Goal: Task Accomplishment & Management: Manage account settings

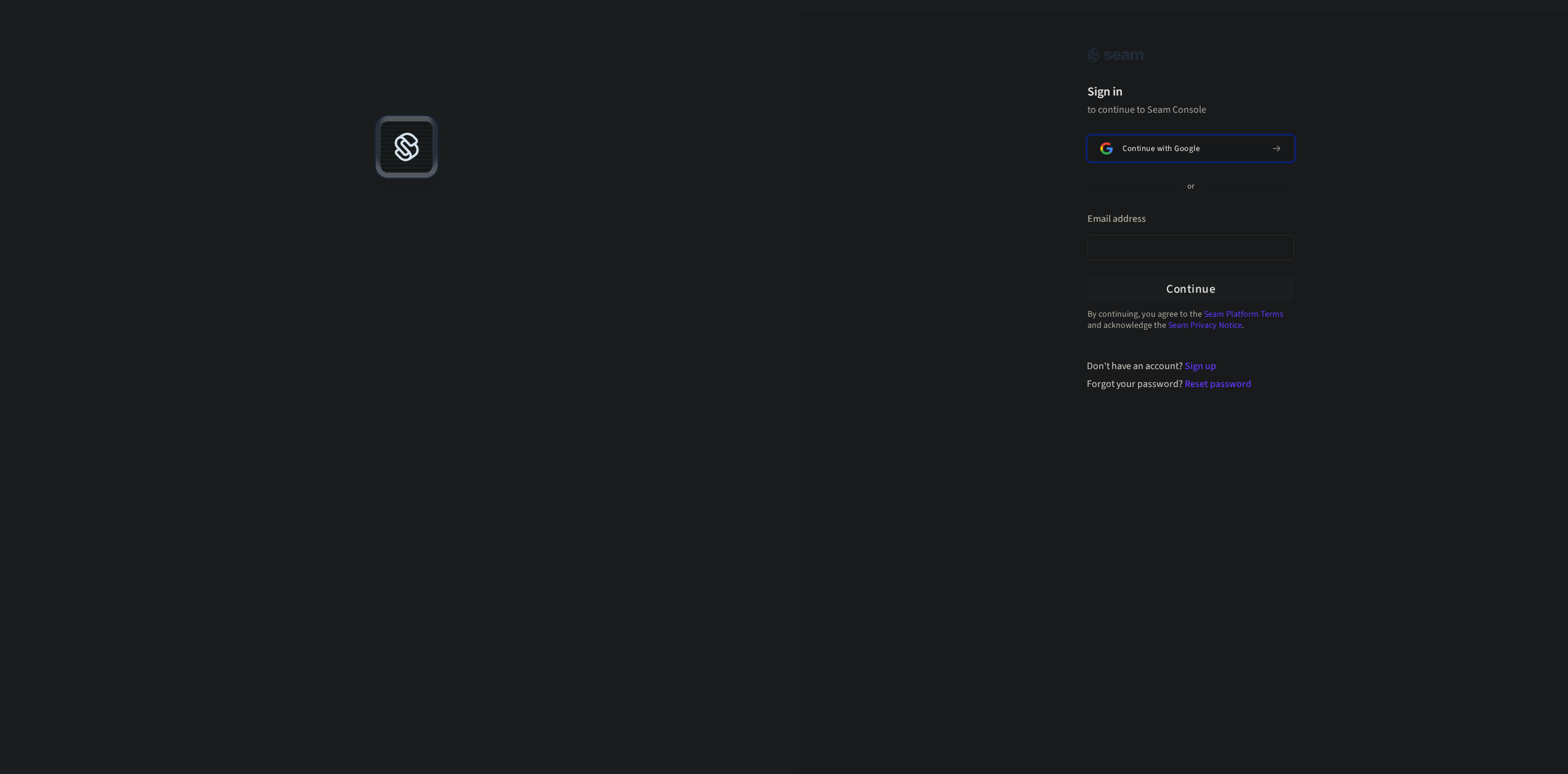
click at [1157, 150] on span "Continue with Google" at bounding box center [1161, 148] width 77 height 10
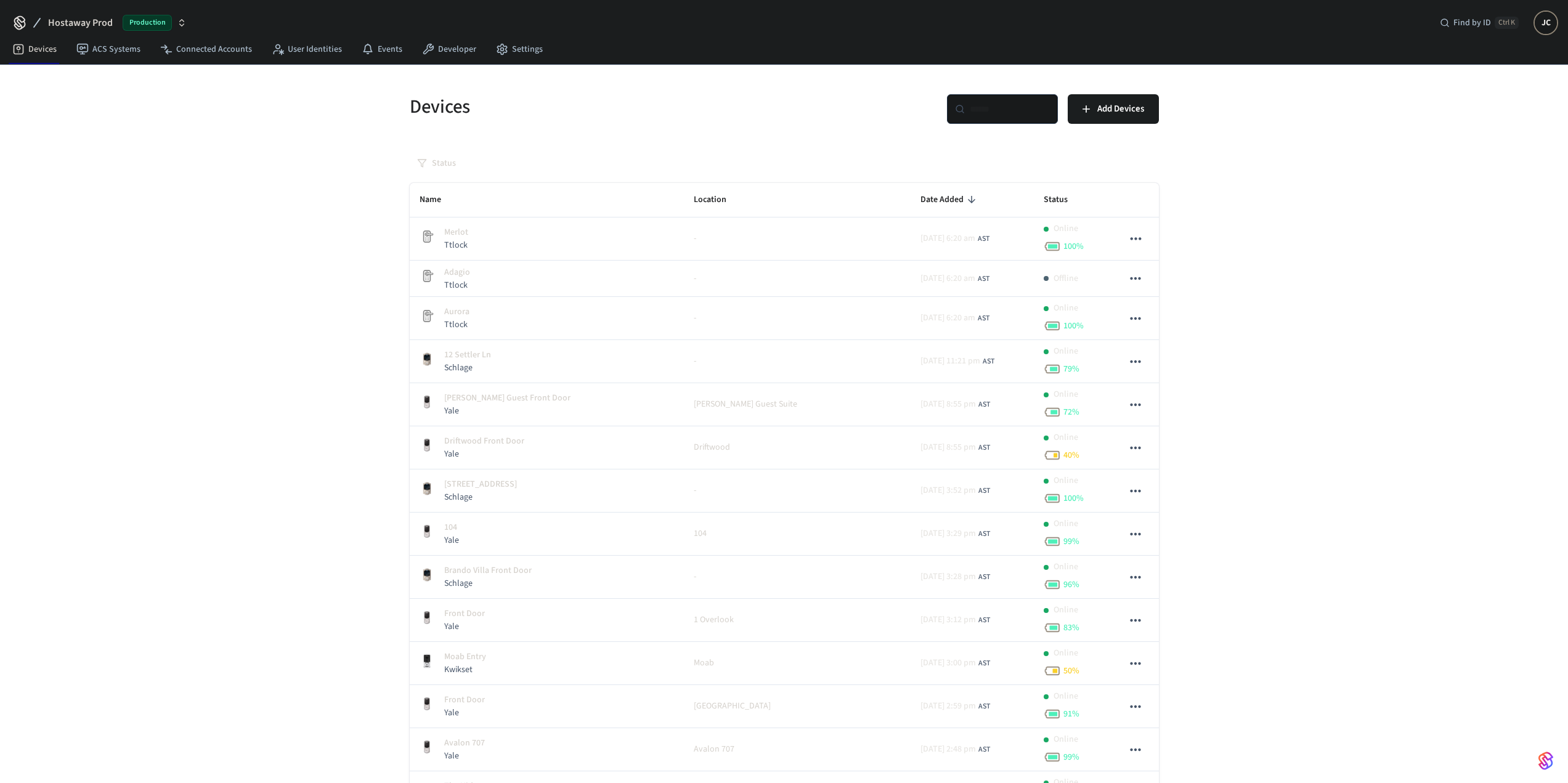
click at [1004, 110] on input "text" at bounding box center [1009, 108] width 80 height 12
paste input "**********"
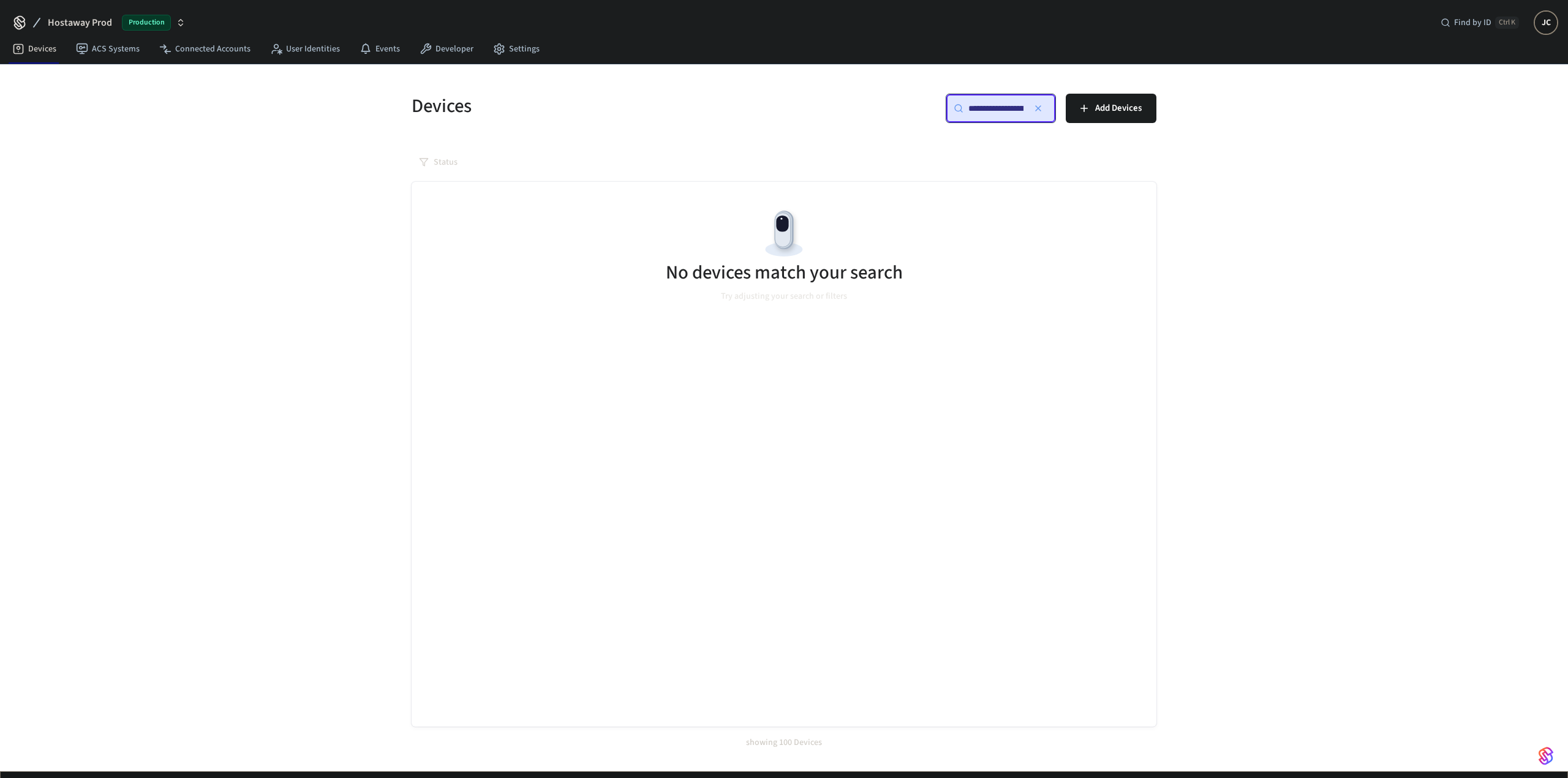
scroll to position [0, 91]
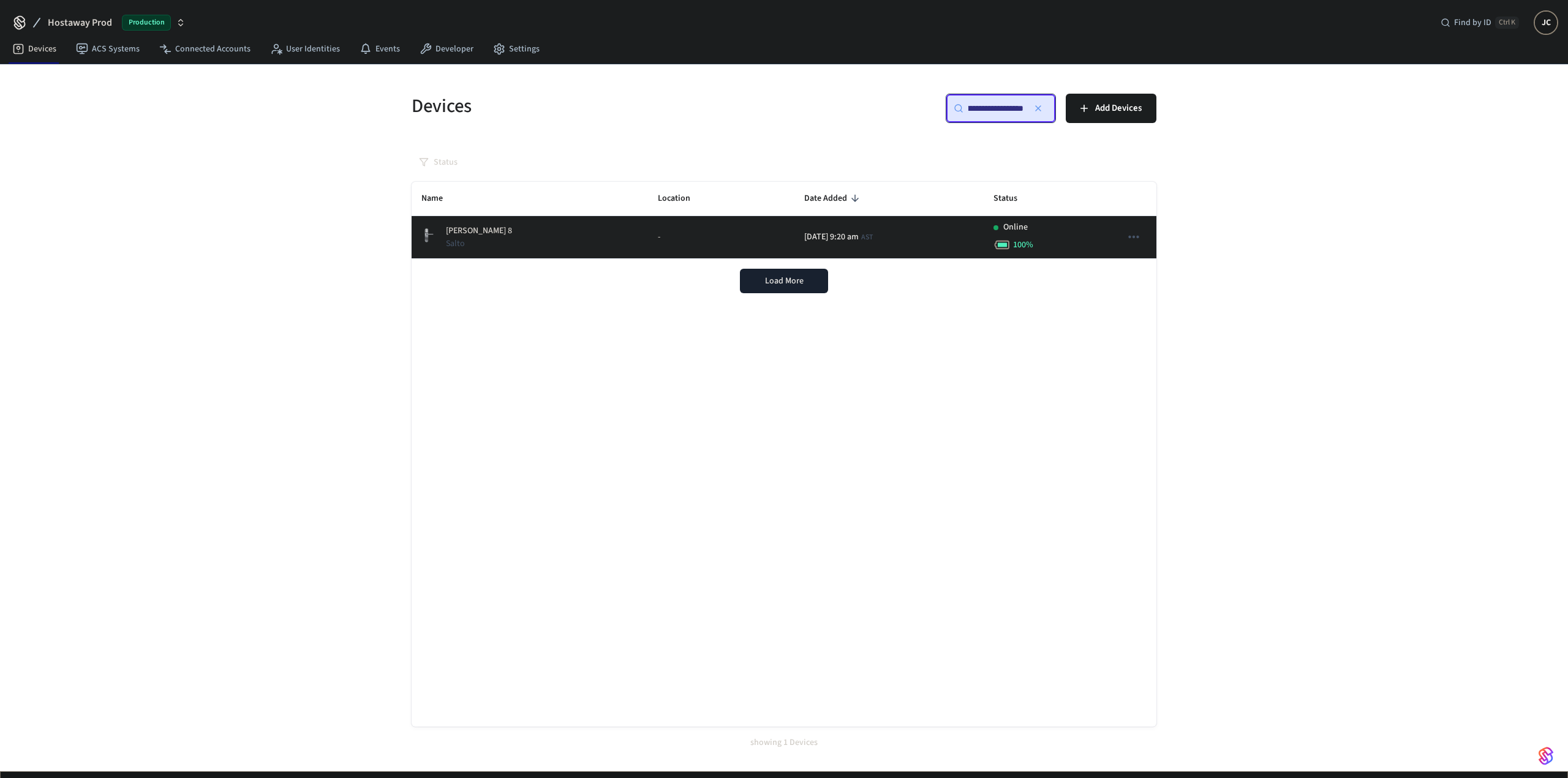
type input "**********"
click at [469, 232] on p "[PERSON_NAME] 8" at bounding box center [479, 231] width 66 height 13
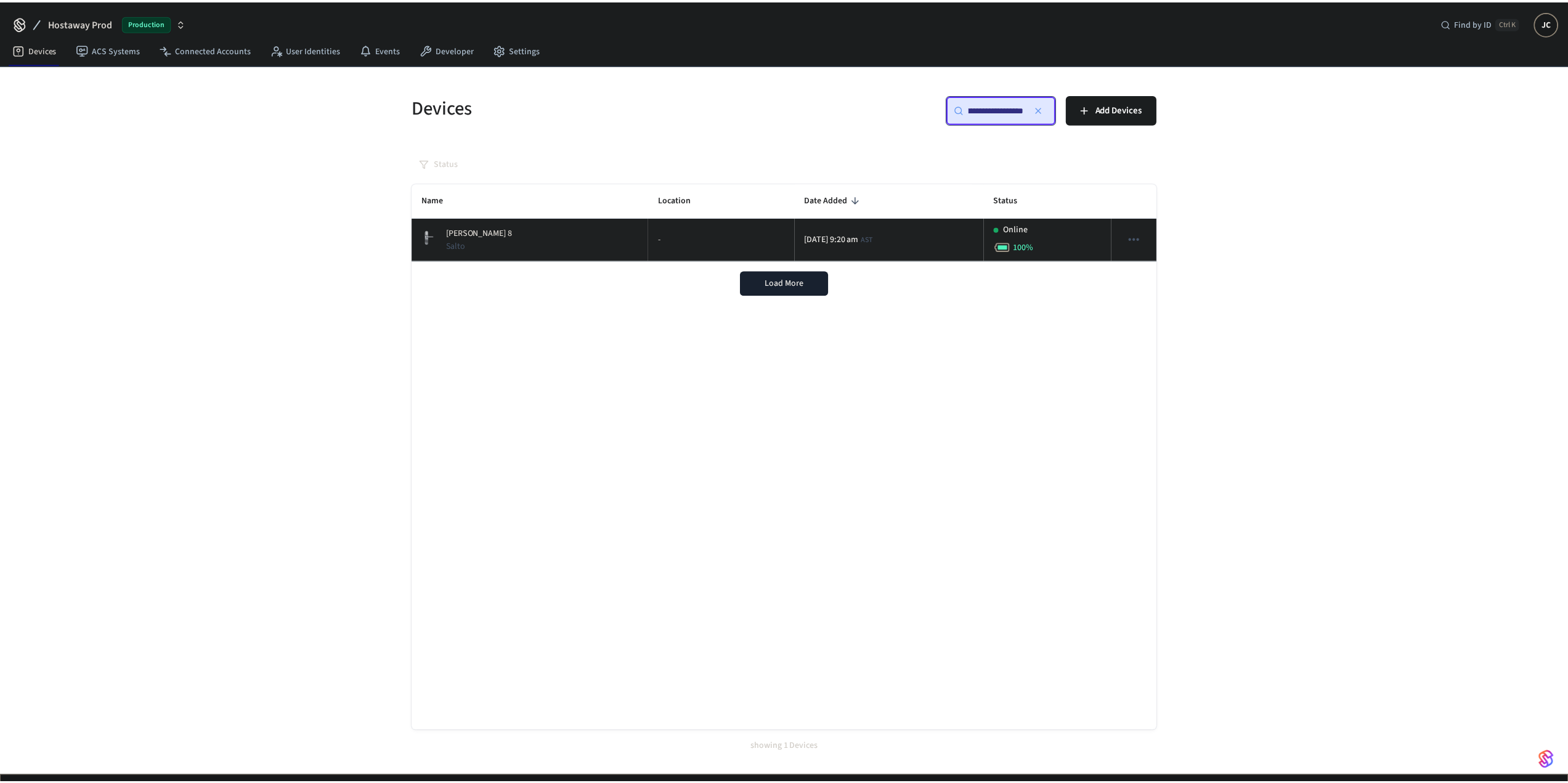
scroll to position [0, 0]
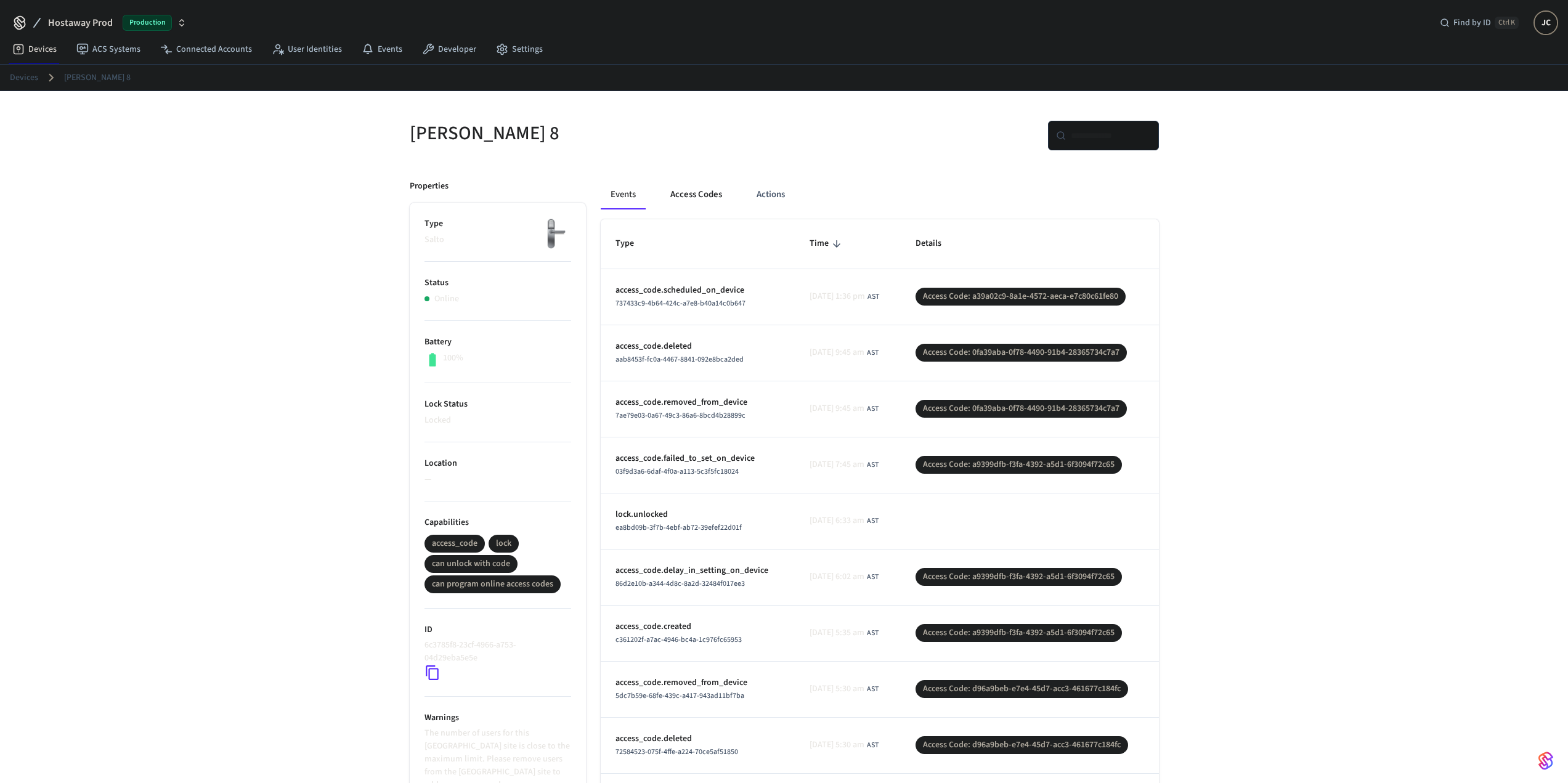
click at [683, 206] on button "Access Codes" at bounding box center [696, 195] width 72 height 29
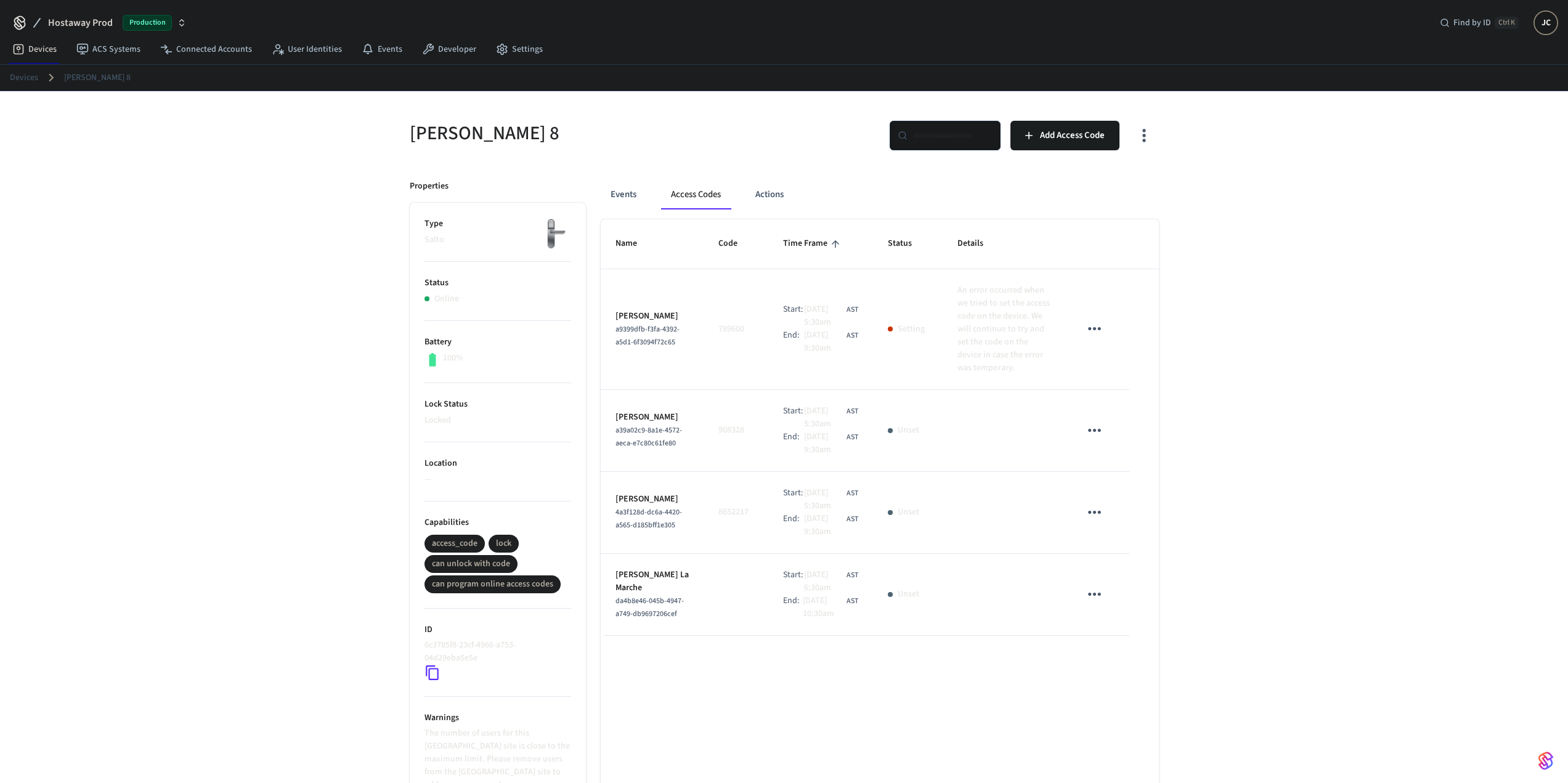
click at [939, 130] on input "text" at bounding box center [952, 135] width 80 height 12
paste input "**********"
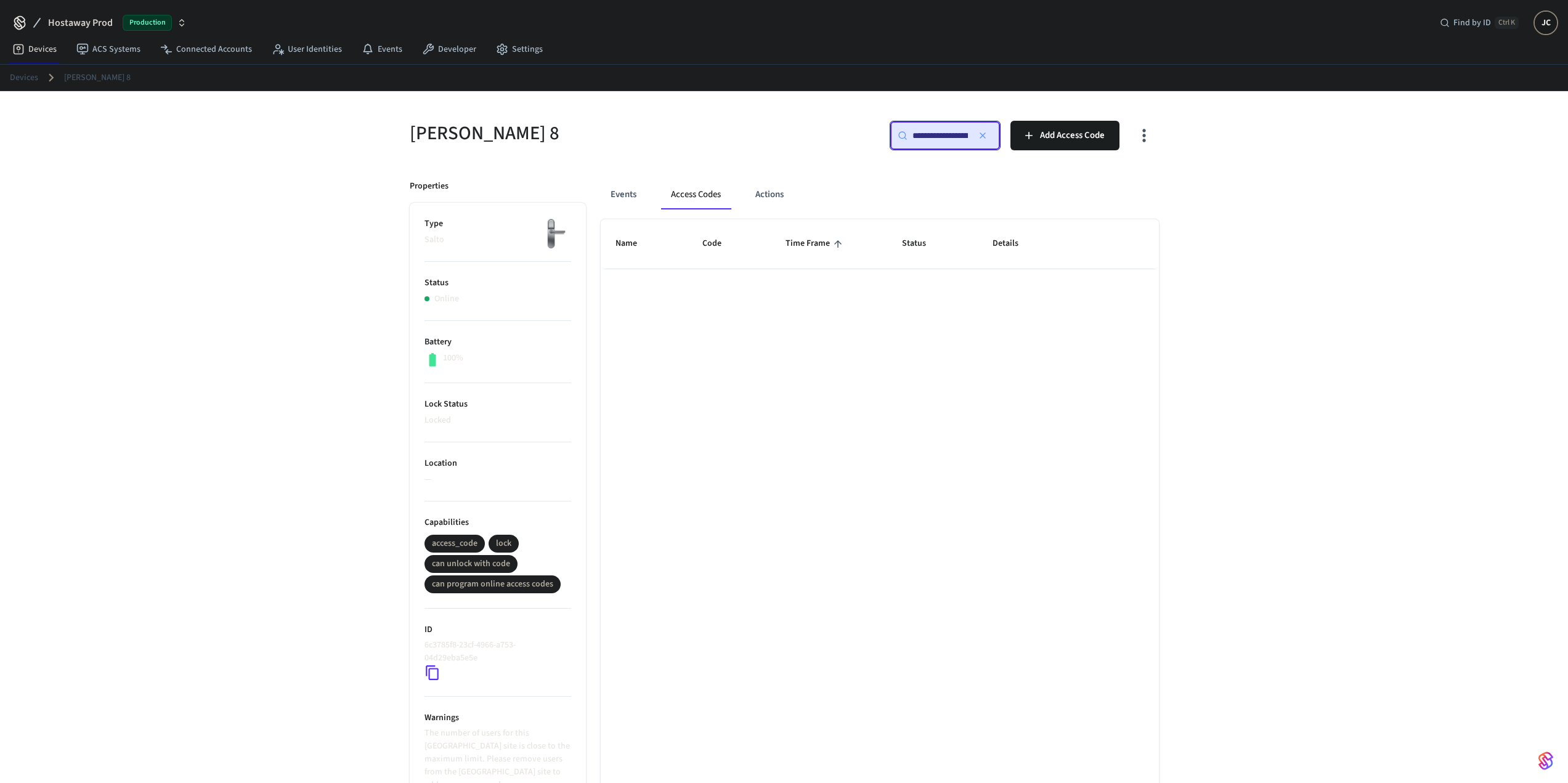
type input "**********"
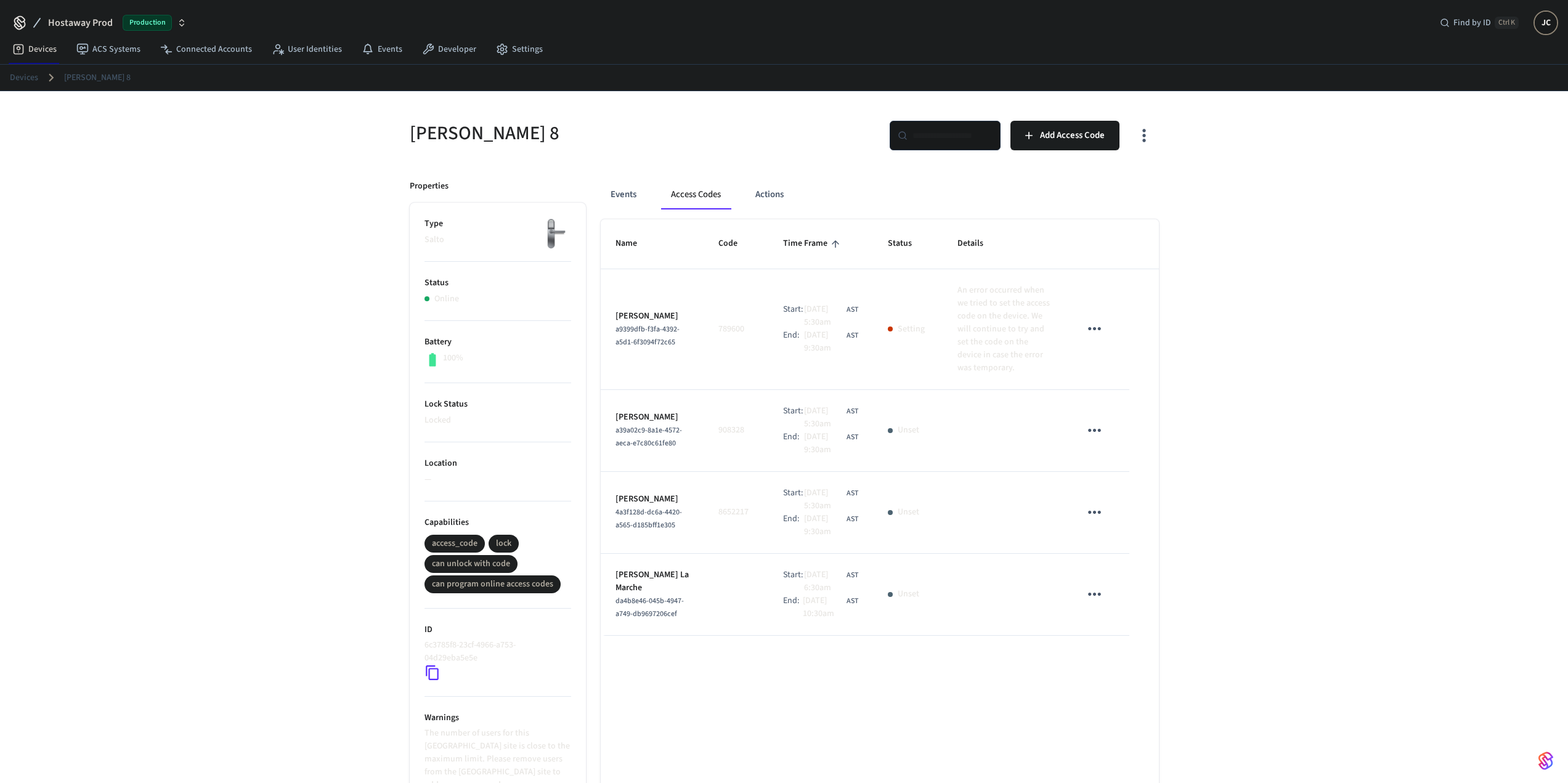
click at [713, 162] on div "[PERSON_NAME] 8 ​ ​ Add Access Code Properties Type Salto Status Online Battery…" at bounding box center [784, 545] width 769 height 878
click at [978, 313] on p "An error occurred when we tried to set the access code on the device. We will c…" at bounding box center [1004, 329] width 93 height 91
click at [651, 310] on p "[PERSON_NAME]" at bounding box center [652, 316] width 73 height 13
drag, startPoint x: 947, startPoint y: 286, endPoint x: 1045, endPoint y: 354, distance: 119.3
click at [1045, 354] on td "An error occurred when we tried to set the access code on the device. We will c…" at bounding box center [1004, 330] width 122 height 121
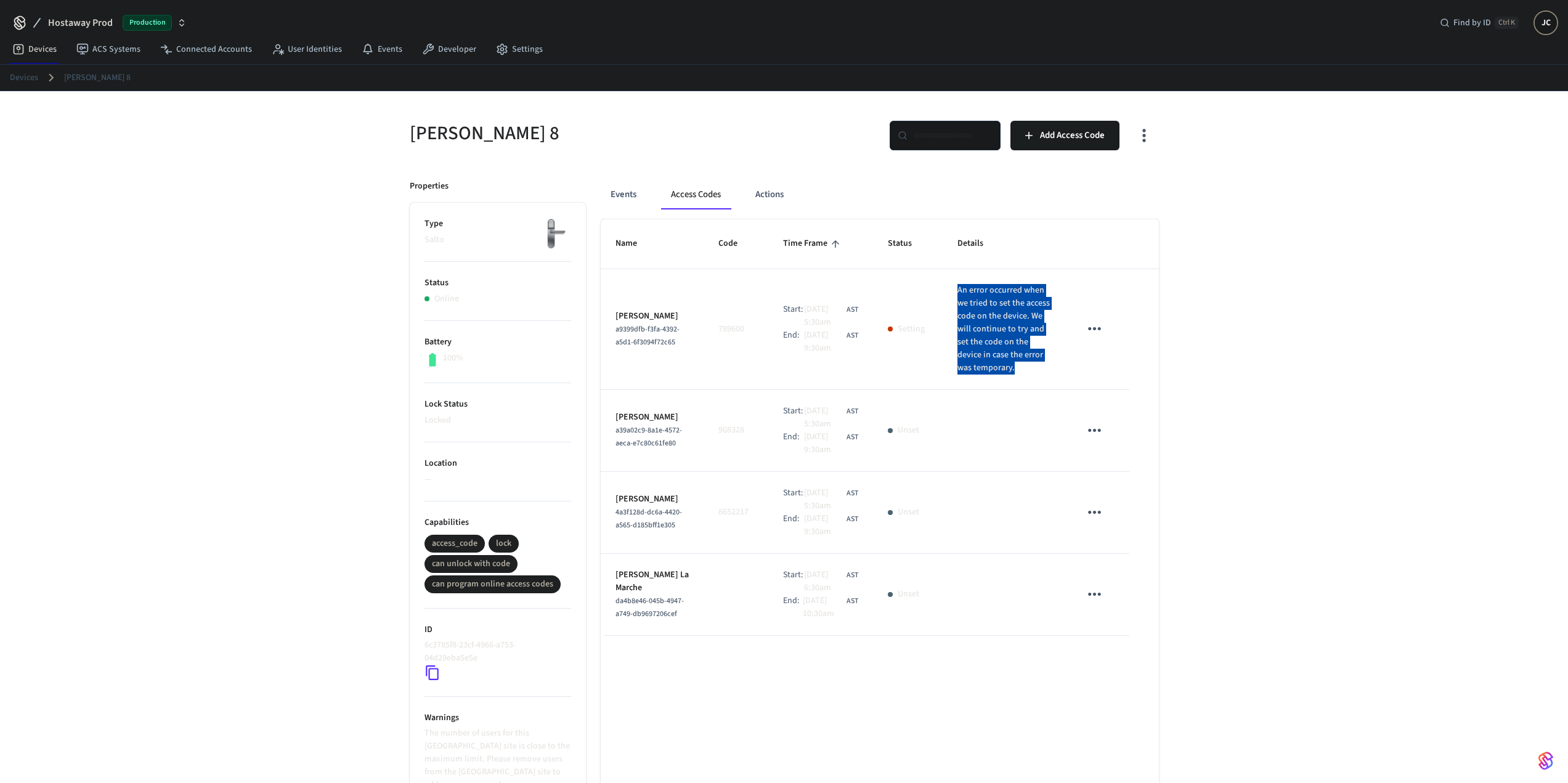
copy p "An error occurred when we tried to set the access code on the device. We will c…"
click at [1319, 338] on div "[PERSON_NAME] 8 ​ ​ Add Access Code Properties Type Salto Status Online Battery…" at bounding box center [784, 537] width 1568 height 893
click at [328, 204] on div "[PERSON_NAME] 8 ​ ​ Add Access Code Properties Type Salto Status Online Battery…" at bounding box center [784, 537] width 1568 height 893
click at [427, 139] on h5 "[PERSON_NAME] 8" at bounding box center [594, 133] width 367 height 25
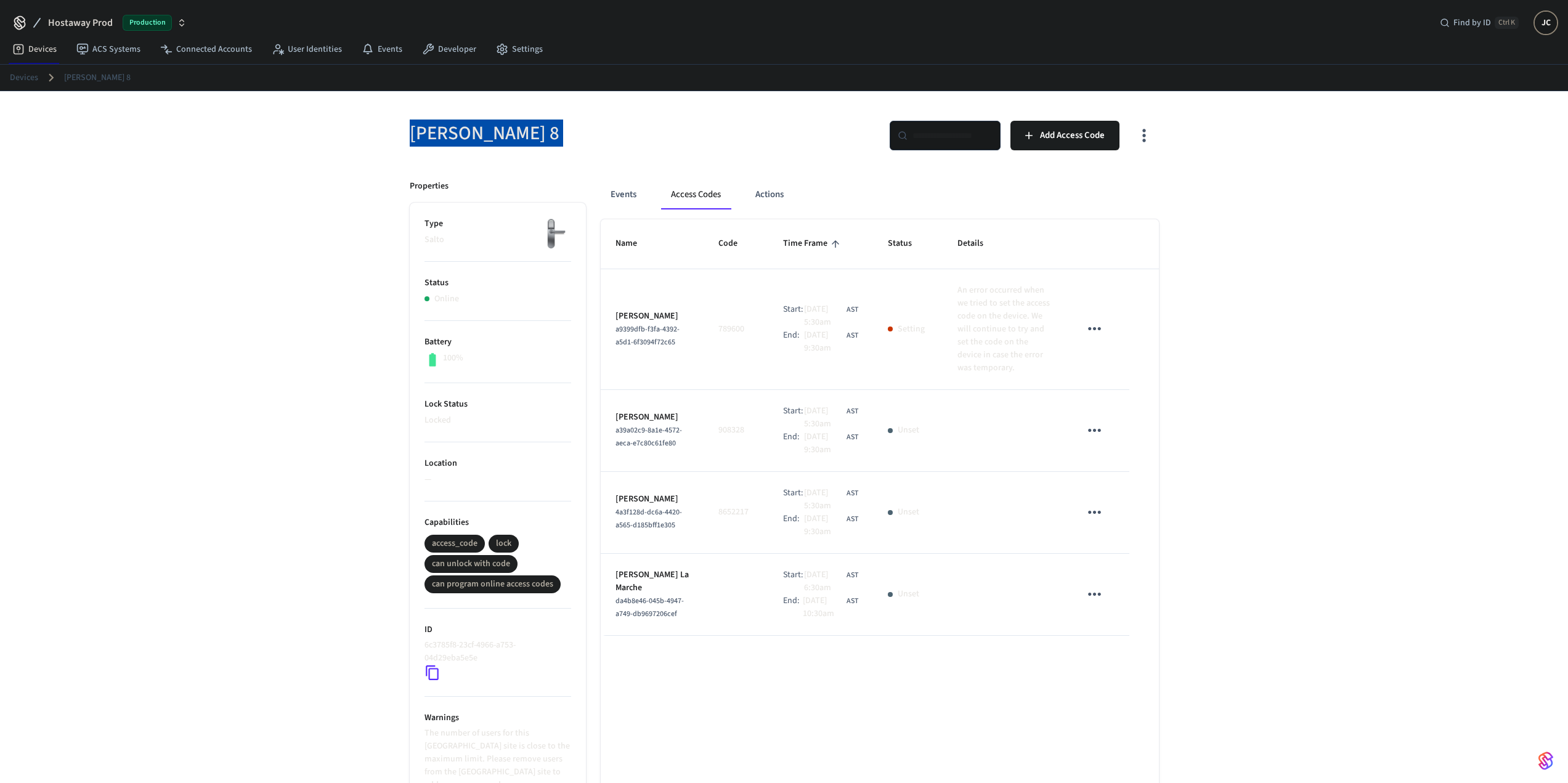
click at [427, 139] on h5 "[PERSON_NAME] 8" at bounding box center [594, 133] width 367 height 25
copy div "[PERSON_NAME] 8"
